Goal: Information Seeking & Learning: Check status

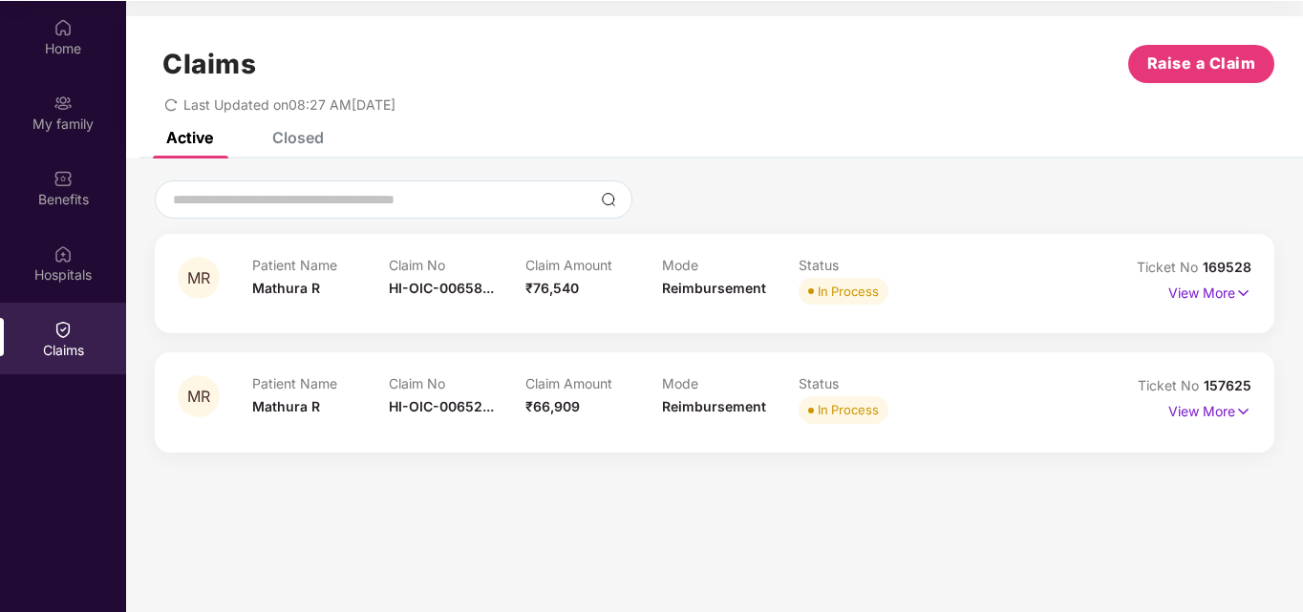
scroll to position [107, 0]
click at [1219, 286] on p "View More" at bounding box center [1209, 290] width 83 height 26
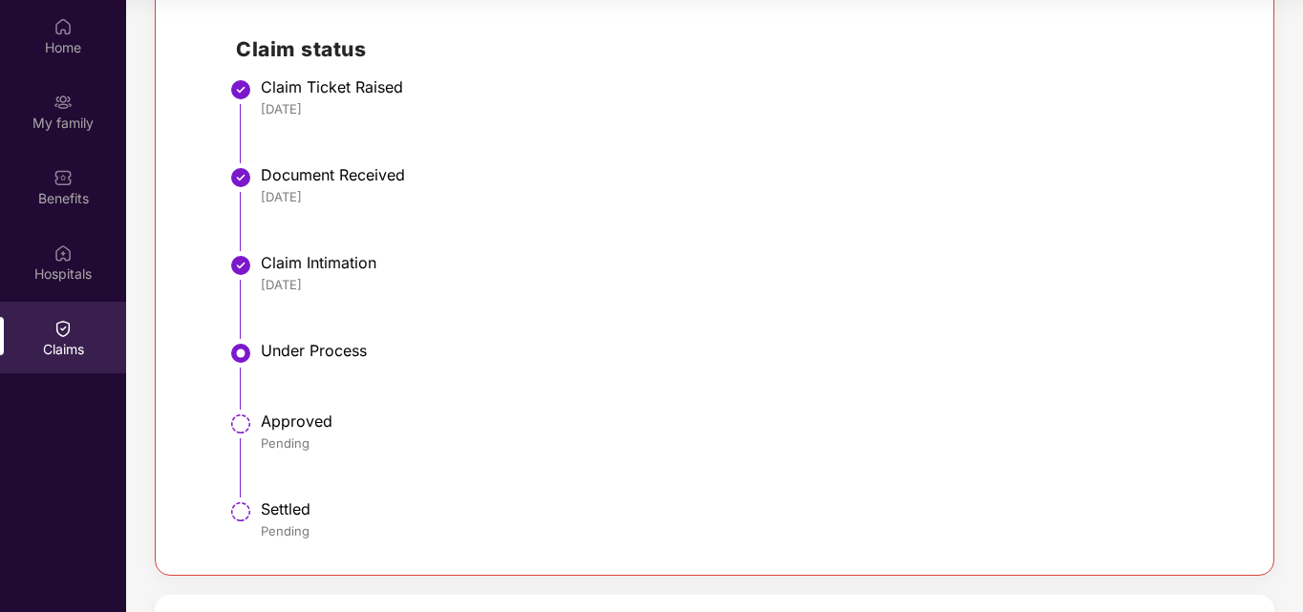
scroll to position [96, 0]
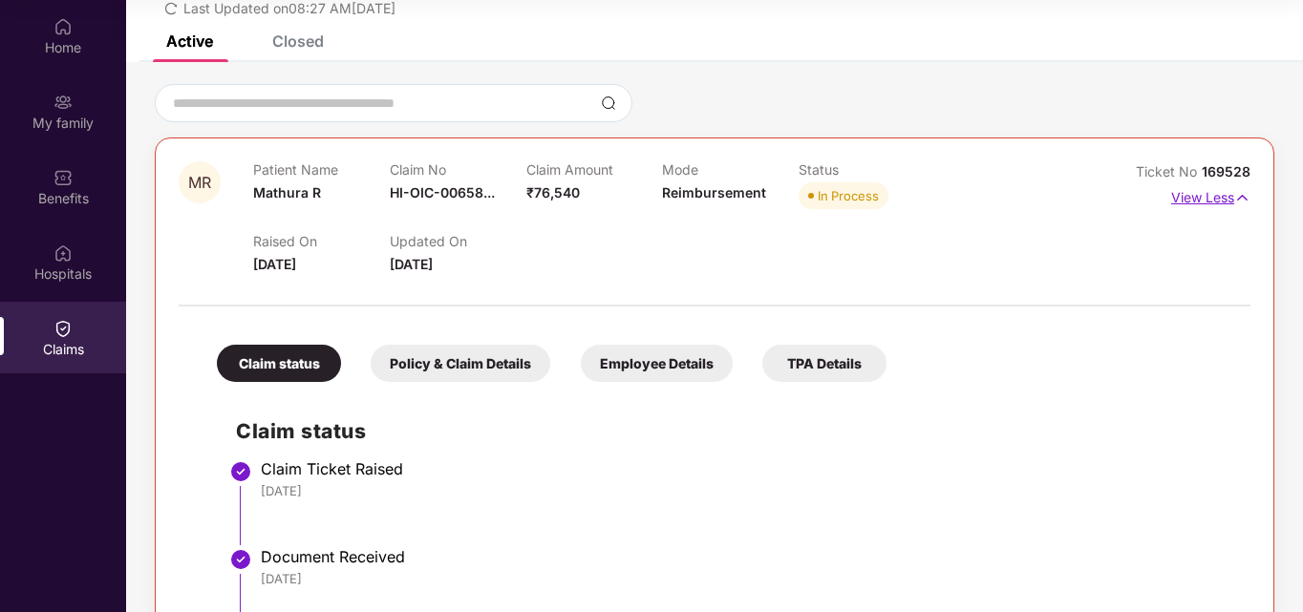
click at [1218, 201] on p "View Less" at bounding box center [1210, 195] width 79 height 26
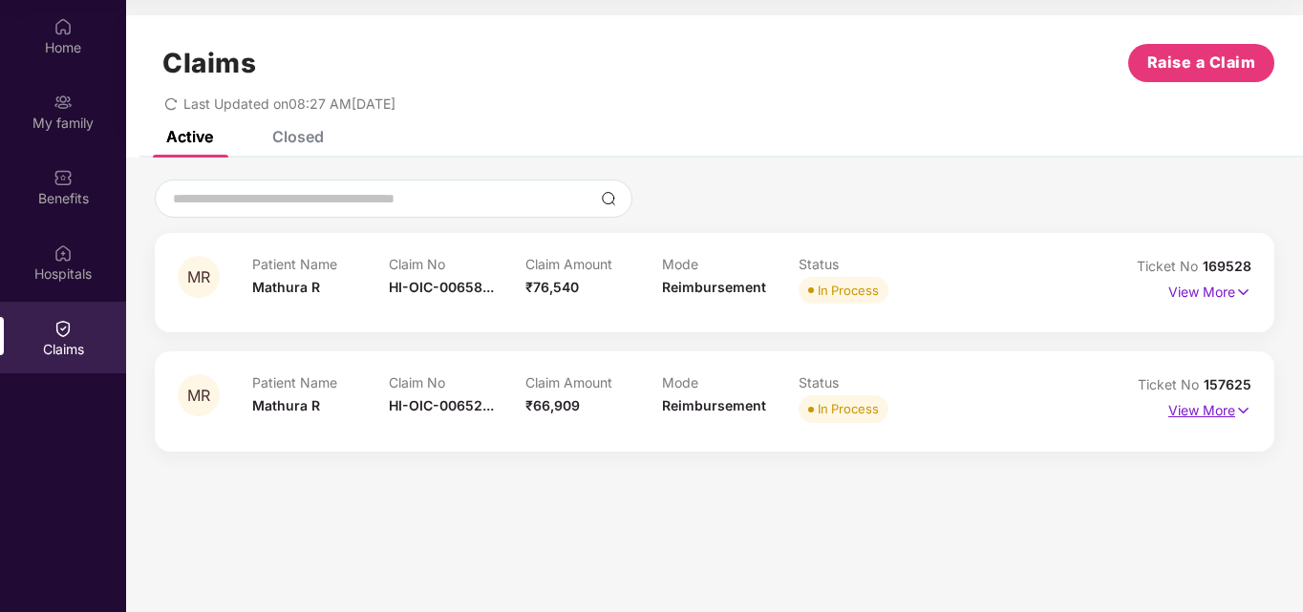
click at [1192, 411] on p "View More" at bounding box center [1209, 408] width 83 height 26
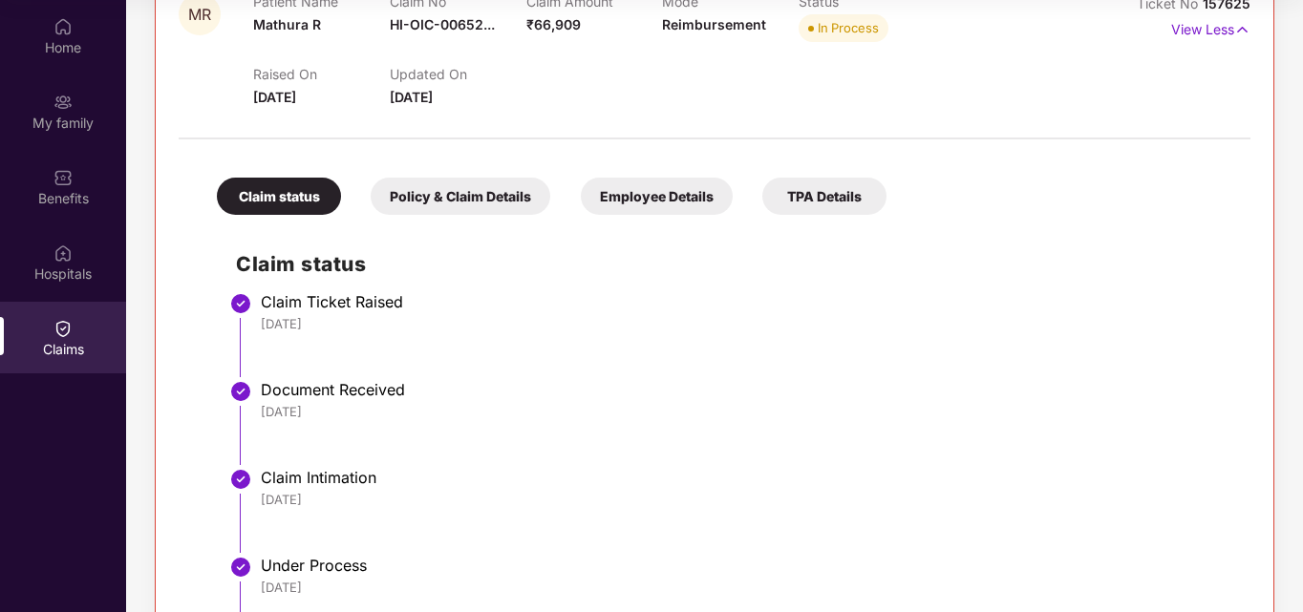
scroll to position [191, 0]
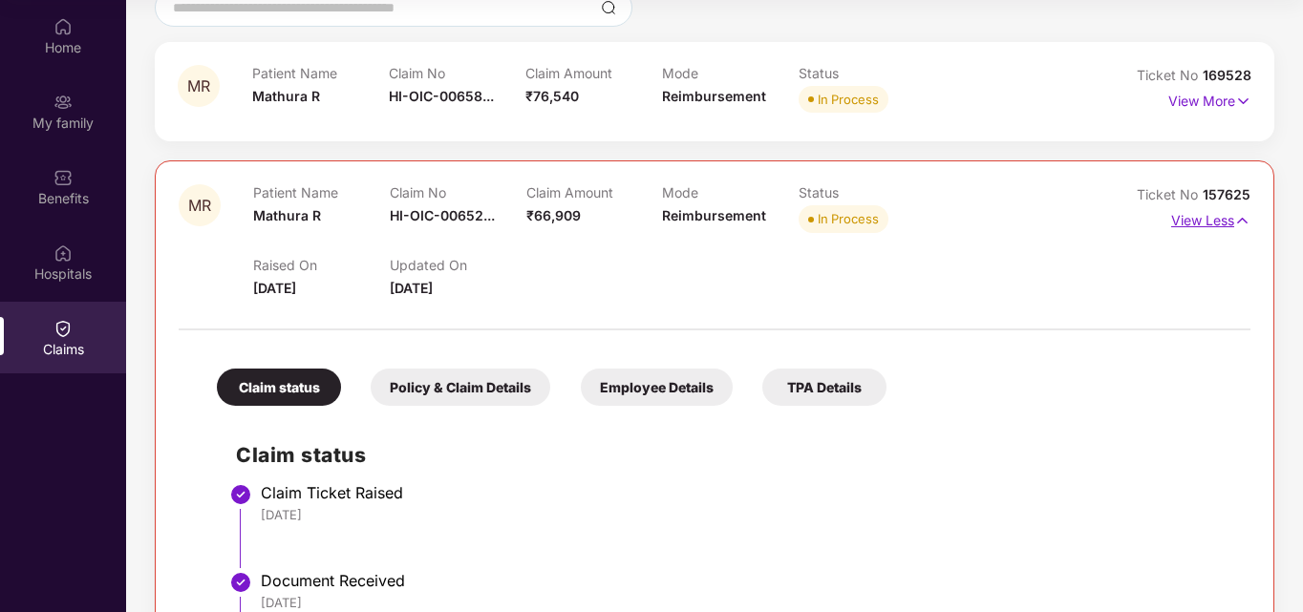
click at [1200, 223] on p "View Less" at bounding box center [1210, 218] width 79 height 26
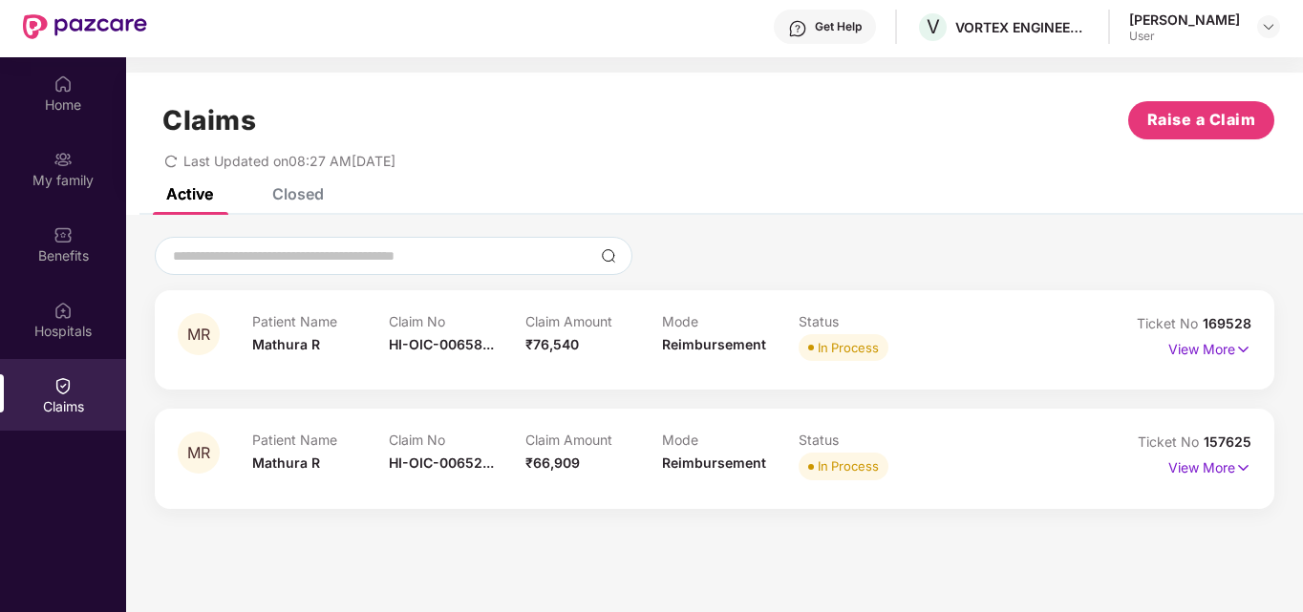
scroll to position [0, 0]
